Goal: Task Accomplishment & Management: Manage account settings

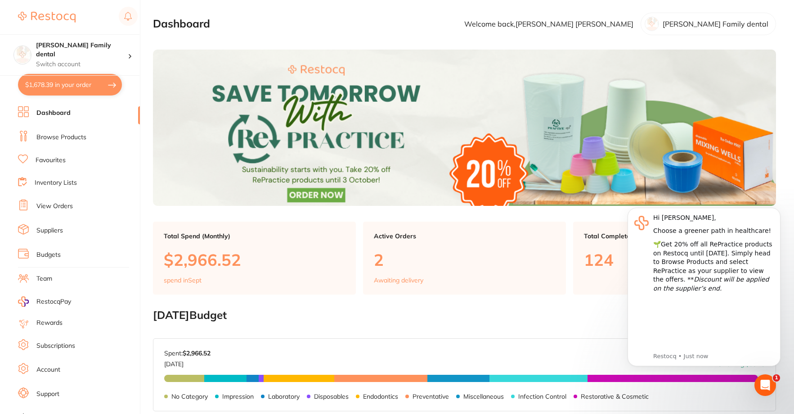
click at [54, 203] on link "View Orders" at bounding box center [54, 206] width 36 height 9
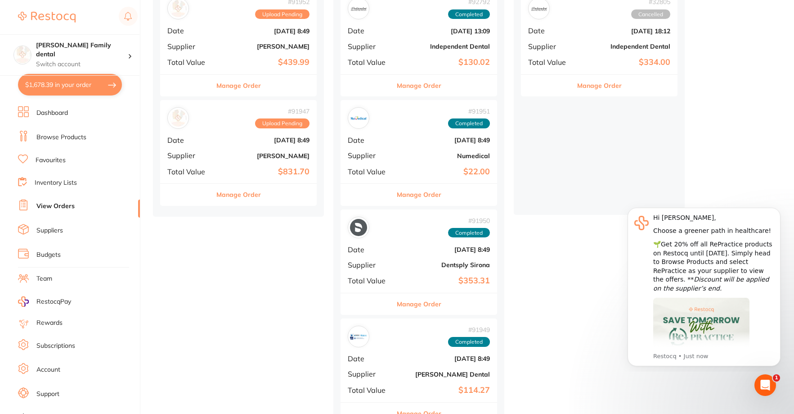
click at [423, 194] on button "Manage Order" at bounding box center [419, 195] width 45 height 22
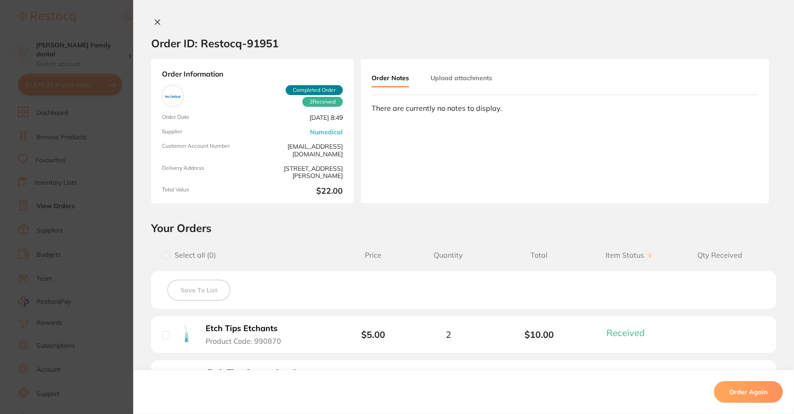
click at [151, 23] on button at bounding box center [157, 22] width 13 height 9
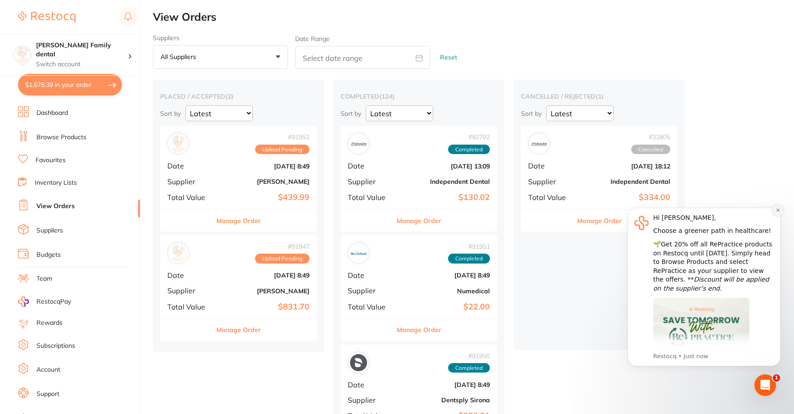
click at [776, 211] on icon "Dismiss notification" at bounding box center [778, 209] width 5 height 5
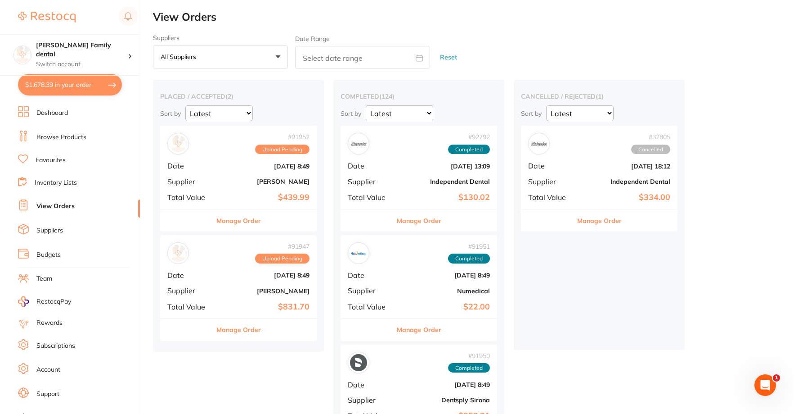
click at [243, 194] on b "$439.99" at bounding box center [265, 197] width 90 height 9
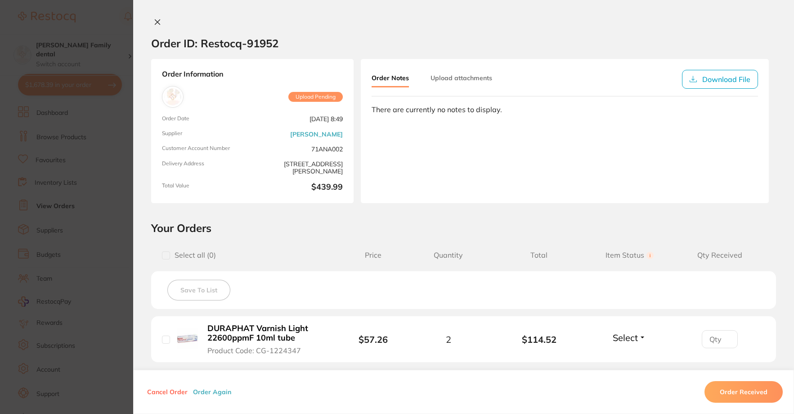
click at [158, 20] on icon at bounding box center [157, 21] width 7 height 7
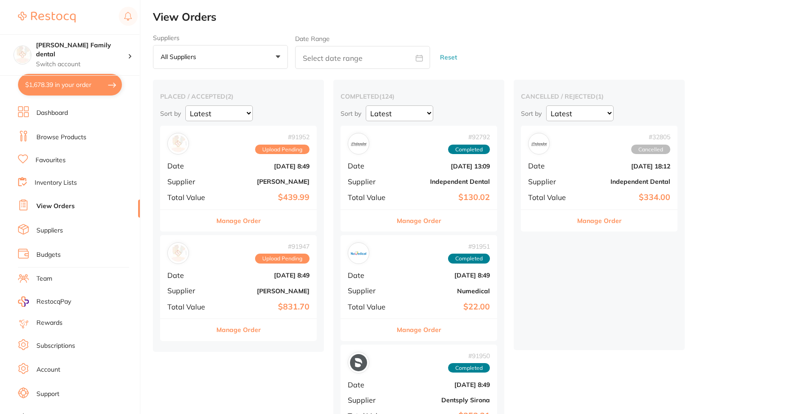
click at [233, 275] on b "[DATE] 8:49" at bounding box center [265, 274] width 90 height 7
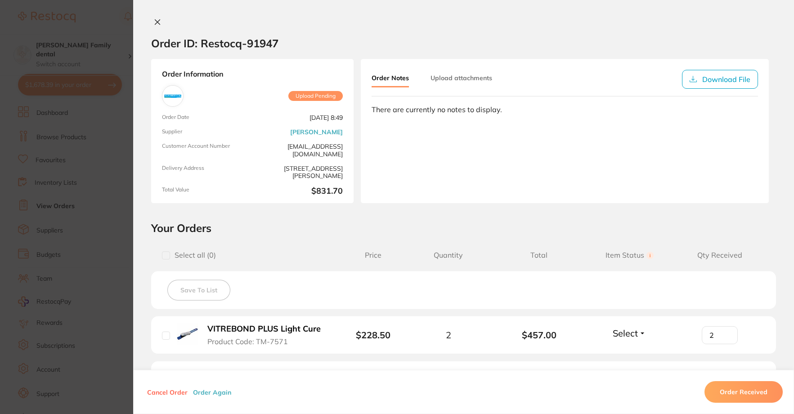
click at [156, 19] on icon at bounding box center [157, 21] width 7 height 7
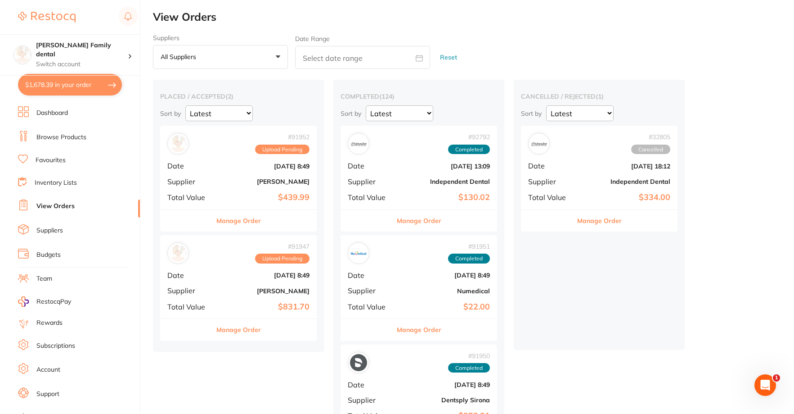
click at [68, 137] on link "Browse Products" at bounding box center [61, 137] width 50 height 9
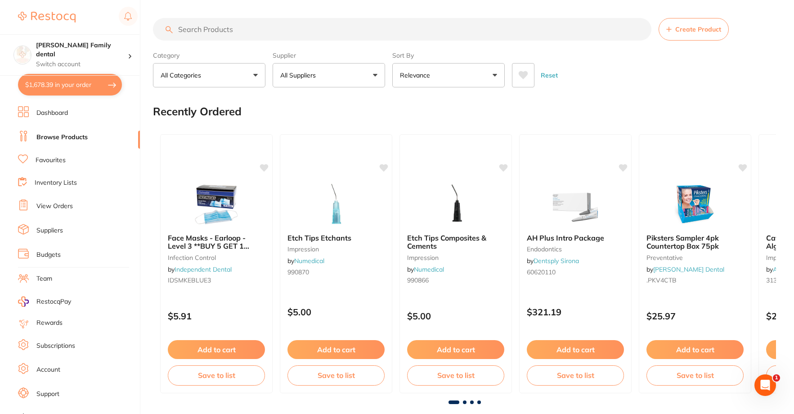
click at [67, 209] on link "View Orders" at bounding box center [54, 206] width 36 height 9
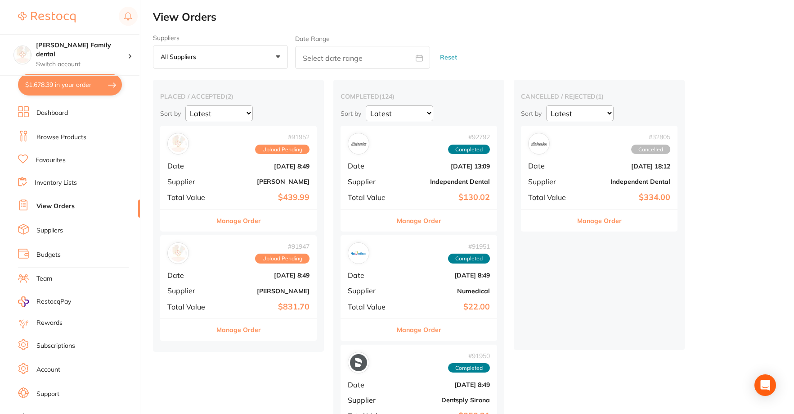
click at [243, 304] on b "$831.70" at bounding box center [265, 306] width 90 height 9
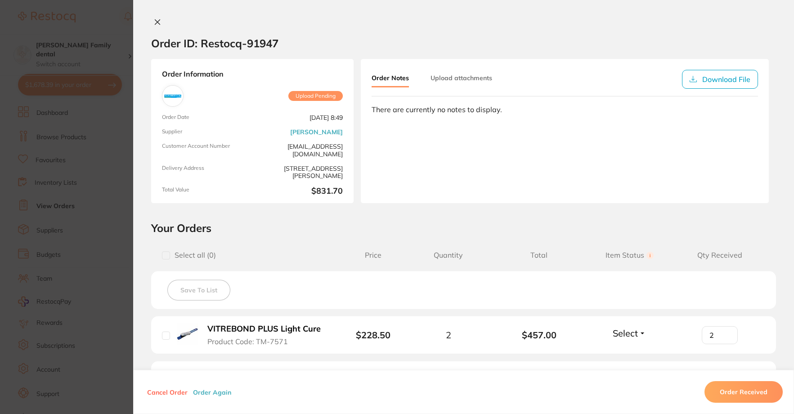
click at [156, 22] on icon at bounding box center [157, 22] width 5 height 5
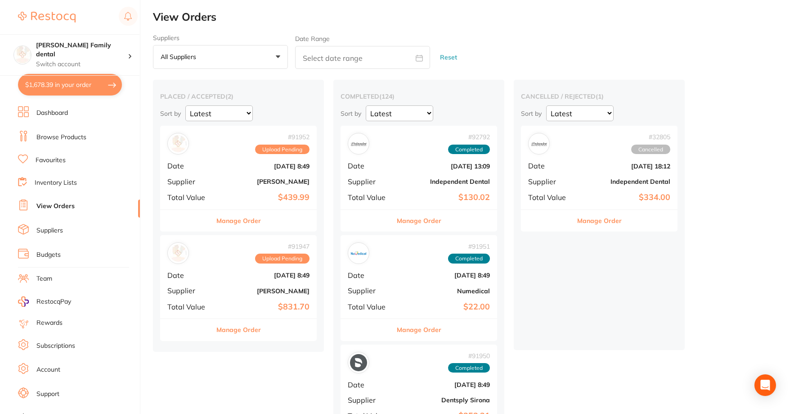
click at [227, 176] on div "# 91952 Upload Pending Date [DATE] 8:49 Supplier [PERSON_NAME] Total Value $439…" at bounding box center [238, 167] width 157 height 83
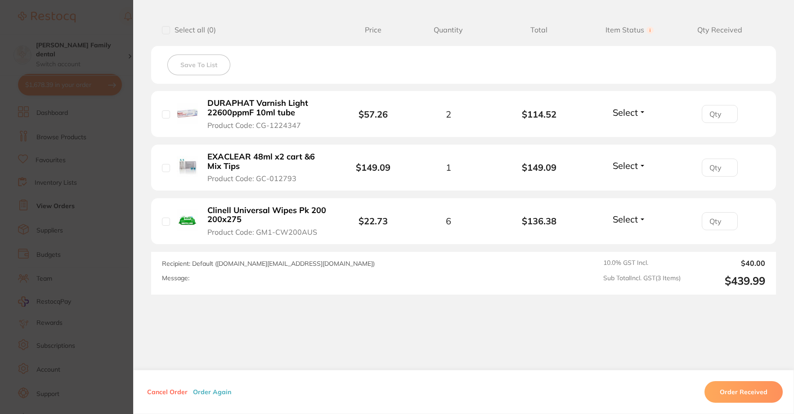
click at [721, 167] on input "number" at bounding box center [720, 167] width 36 height 18
click at [631, 167] on span "Select" at bounding box center [625, 165] width 25 height 11
click at [629, 185] on li "EXACLEAR 48ml x2 cart &6 Mix Tips Product Code: GC-012793 $149.09 1 $149.09 Sel…" at bounding box center [463, 167] width 625 height 46
click at [633, 218] on span "Select" at bounding box center [625, 218] width 25 height 11
click at [630, 238] on span "Received" at bounding box center [629, 238] width 23 height 7
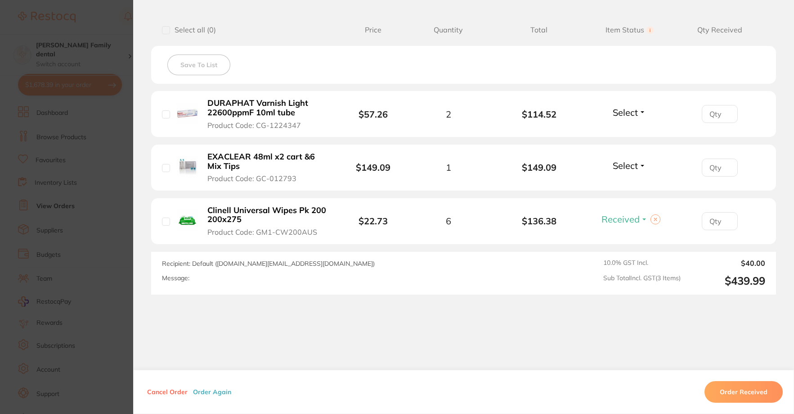
click at [631, 167] on span "Select" at bounding box center [625, 165] width 25 height 11
click at [630, 182] on span "Received" at bounding box center [629, 184] width 23 height 7
click at [724, 217] on input "1" at bounding box center [720, 221] width 36 height 18
click at [724, 217] on input "2" at bounding box center [720, 221] width 36 height 18
click at [724, 217] on input "3" at bounding box center [720, 221] width 36 height 18
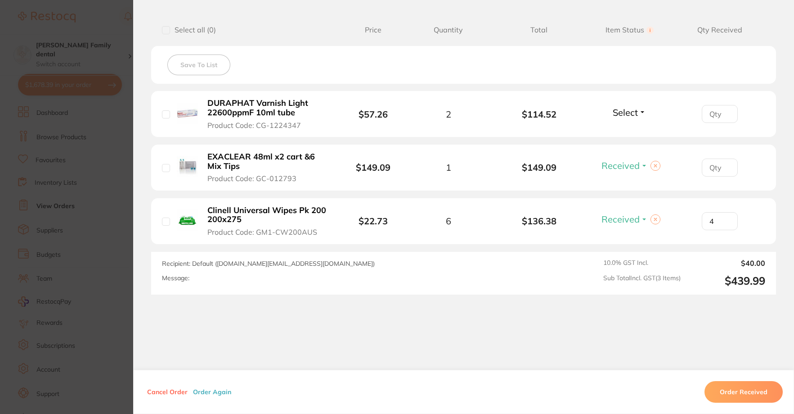
click at [724, 217] on input "4" at bounding box center [720, 221] width 36 height 18
click at [724, 217] on input "5" at bounding box center [720, 221] width 36 height 18
type input "6"
click at [724, 217] on input "6" at bounding box center [720, 221] width 36 height 18
type input "1"
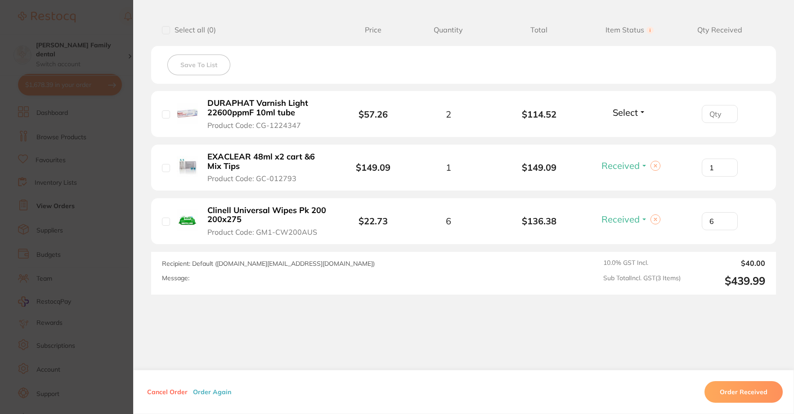
click at [725, 165] on input "1" at bounding box center [720, 167] width 36 height 18
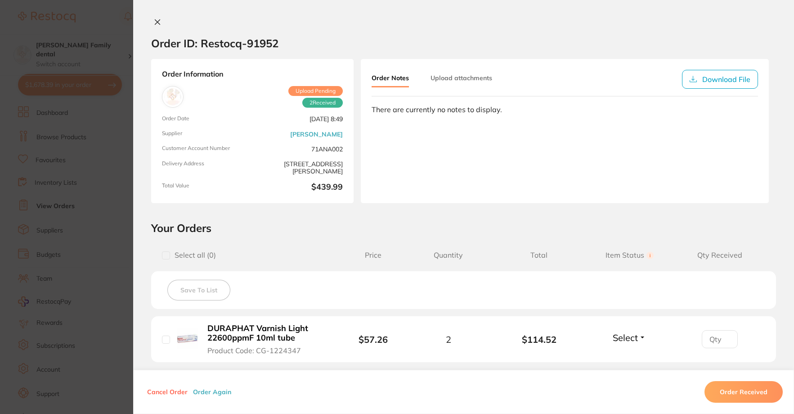
click at [150, 16] on div "Order ID: Restocq- 91952 Order Information 2 Received Upload Pending Order Date…" at bounding box center [463, 207] width 661 height 414
click at [154, 22] on icon at bounding box center [157, 21] width 7 height 7
